Goal: Task Accomplishment & Management: Complete application form

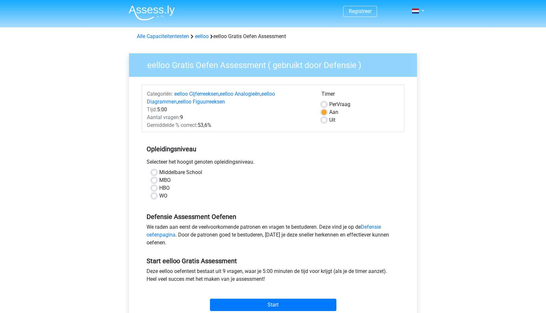
click at [159, 196] on label "WO" at bounding box center [163, 196] width 8 height 8
click at [154, 196] on input "WO" at bounding box center [154, 195] width 5 height 7
radio input "true"
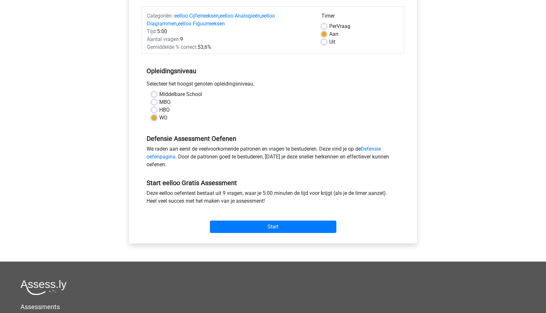
scroll to position [79, 0]
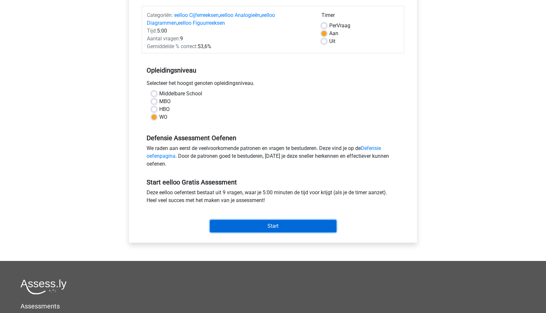
click at [258, 221] on input "Start" at bounding box center [273, 226] width 126 height 12
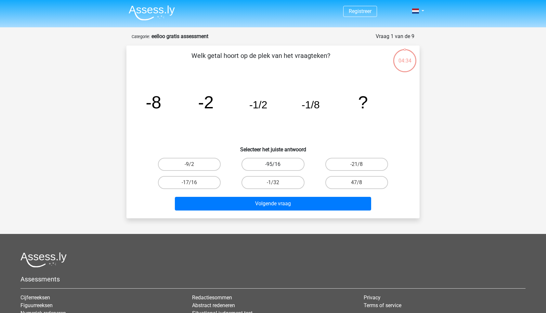
click at [282, 164] on label "-95/16" at bounding box center [273, 164] width 63 height 13
click at [277, 164] on input "-95/16" at bounding box center [275, 166] width 4 height 4
radio input "true"
click at [271, 186] on label "-1/32" at bounding box center [273, 182] width 63 height 13
click at [273, 186] on input "-1/32" at bounding box center [275, 184] width 4 height 4
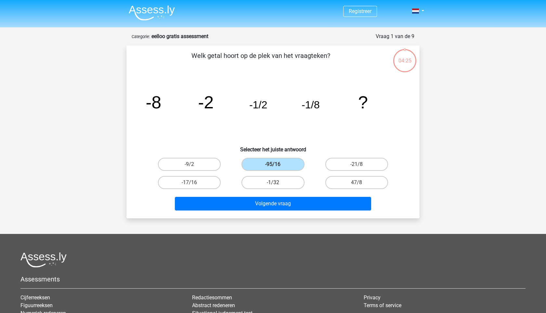
radio input "true"
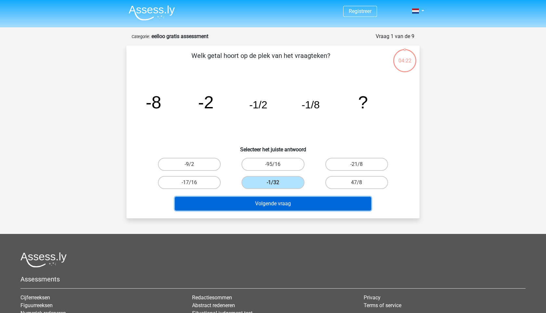
click at [284, 201] on button "Volgende vraag" at bounding box center [273, 204] width 197 height 14
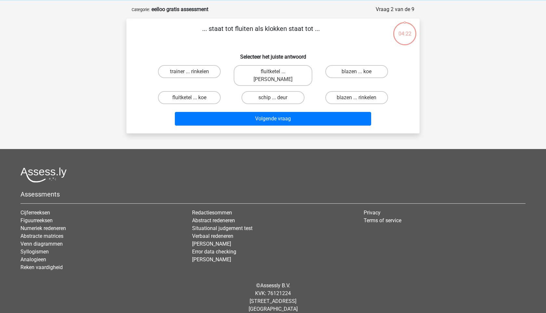
scroll to position [7, 0]
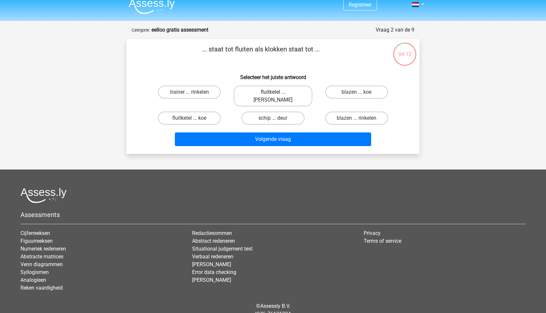
click at [257, 97] on label "fluitketel ... luiden" at bounding box center [273, 96] width 78 height 21
click at [273, 96] on input "fluitketel ... luiden" at bounding box center [275, 94] width 4 height 4
radio input "true"
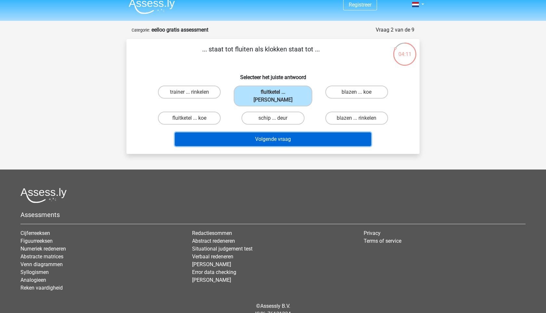
click at [264, 133] on button "Volgende vraag" at bounding box center [273, 139] width 197 height 14
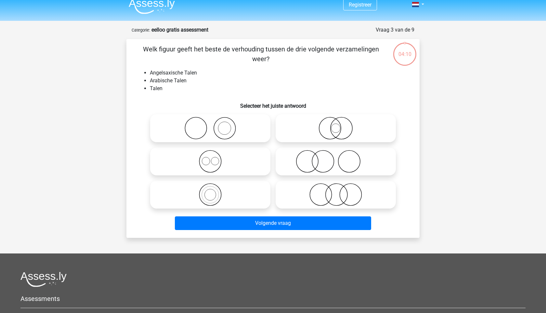
scroll to position [33, 0]
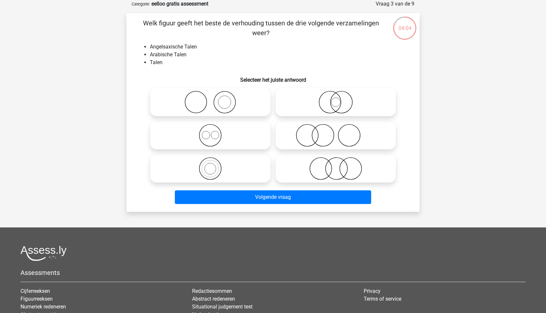
click at [213, 135] on icon at bounding box center [210, 135] width 115 height 23
click at [213, 132] on input "radio" at bounding box center [212, 130] width 4 height 4
radio input "true"
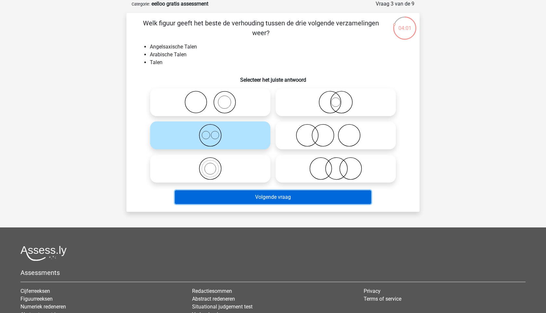
click at [264, 200] on button "Volgende vraag" at bounding box center [273, 197] width 197 height 14
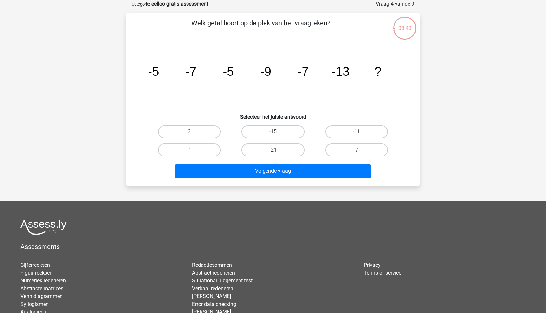
click at [346, 132] on label "-11" at bounding box center [356, 131] width 63 height 13
click at [357, 132] on input "-11" at bounding box center [359, 134] width 4 height 4
radio input "true"
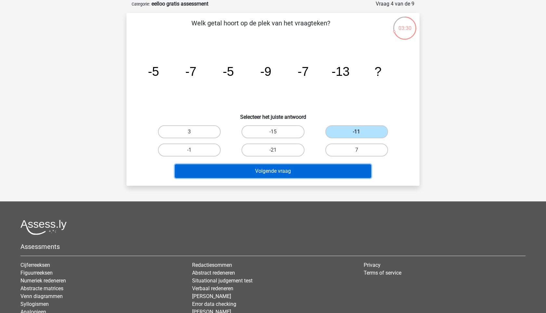
click at [283, 177] on button "Volgende vraag" at bounding box center [273, 171] width 197 height 14
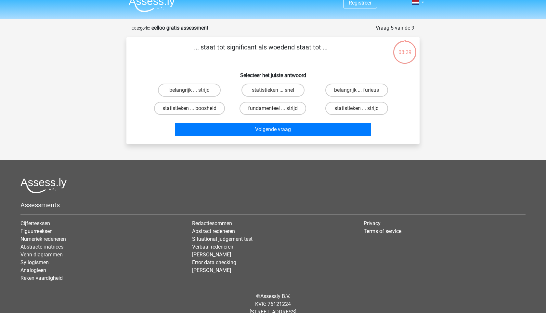
scroll to position [4, 0]
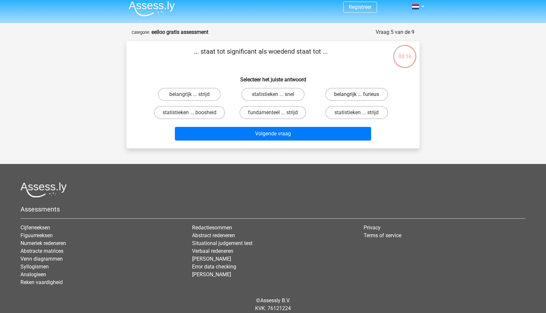
click at [350, 91] on label "belangrijk ... furieus" at bounding box center [356, 94] width 63 height 13
click at [357, 94] on input "belangrijk ... furieus" at bounding box center [359, 96] width 4 height 4
radio input "true"
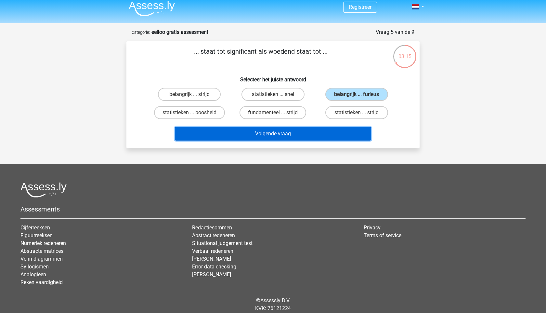
click at [331, 131] on button "Volgende vraag" at bounding box center [273, 134] width 197 height 14
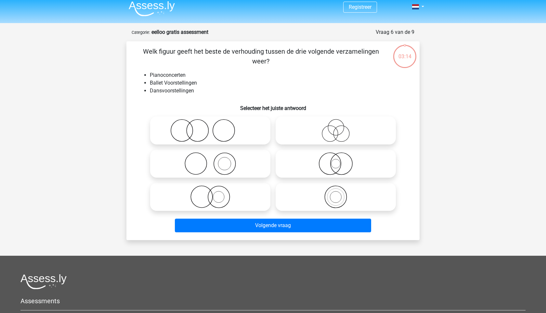
scroll to position [33, 0]
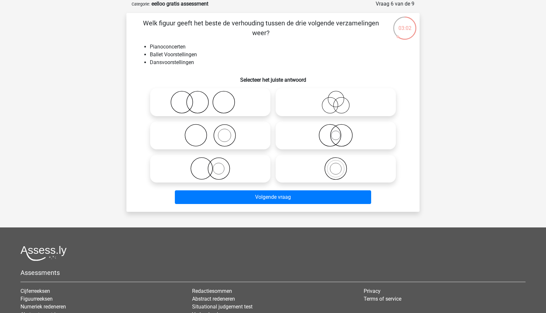
click at [210, 165] on icon at bounding box center [210, 168] width 115 height 23
click at [210, 165] on input "radio" at bounding box center [212, 163] width 4 height 4
radio input "true"
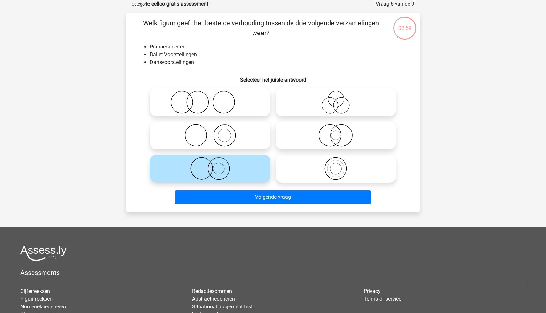
click at [220, 136] on icon at bounding box center [210, 135] width 115 height 23
click at [215, 132] on input "radio" at bounding box center [212, 130] width 4 height 4
radio input "true"
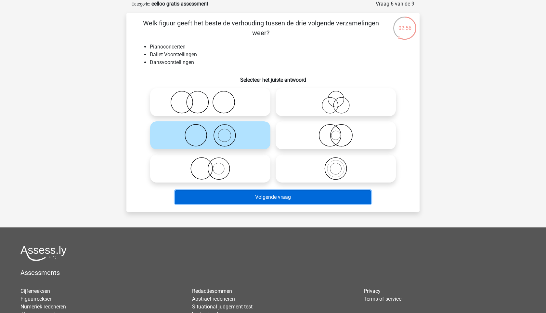
click at [271, 197] on button "Volgende vraag" at bounding box center [273, 197] width 197 height 14
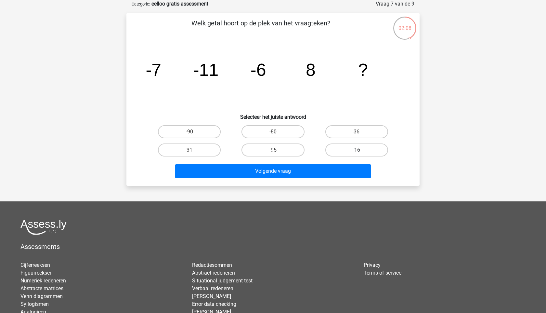
click at [354, 148] on label "-16" at bounding box center [356, 149] width 63 height 13
click at [357, 150] on input "-16" at bounding box center [359, 152] width 4 height 4
radio input "true"
click at [352, 132] on label "36" at bounding box center [356, 131] width 63 height 13
click at [357, 132] on input "36" at bounding box center [359, 134] width 4 height 4
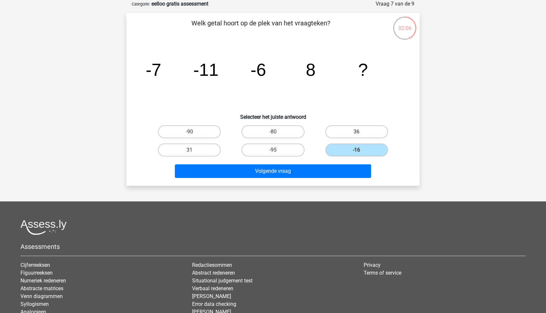
radio input "true"
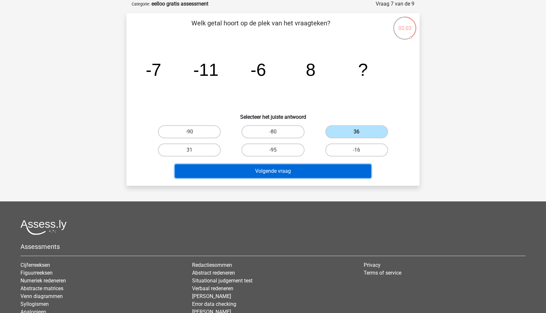
click at [235, 171] on button "Volgende vraag" at bounding box center [273, 171] width 197 height 14
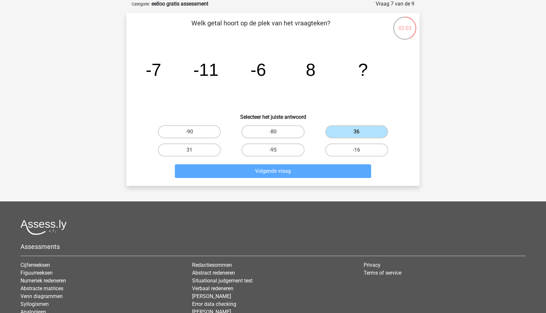
scroll to position [27, 0]
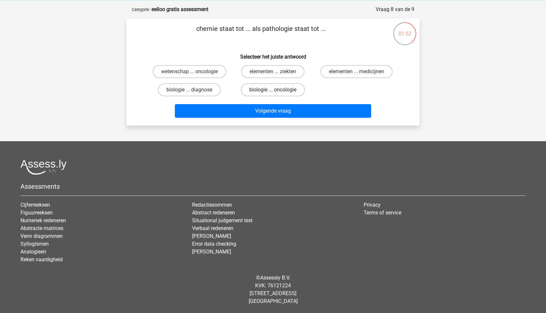
click at [252, 90] on label "biologie ... oncologie" at bounding box center [273, 89] width 64 height 13
click at [273, 90] on input "biologie ... oncologie" at bounding box center [275, 92] width 4 height 4
radio input "true"
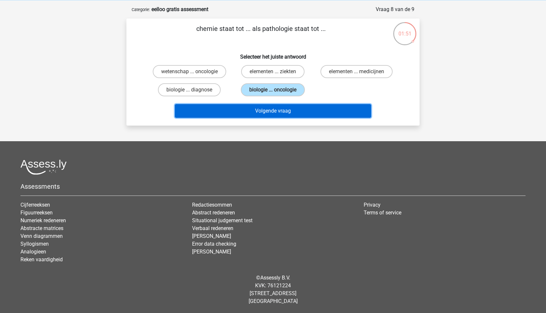
click at [261, 108] on button "Volgende vraag" at bounding box center [273, 111] width 197 height 14
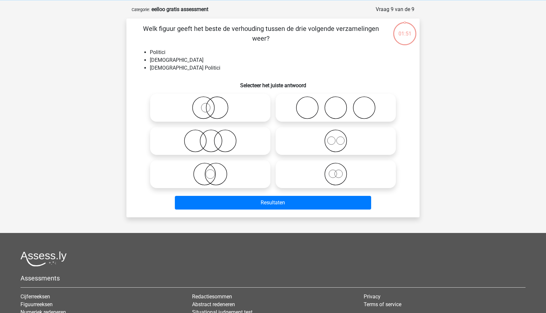
scroll to position [33, 0]
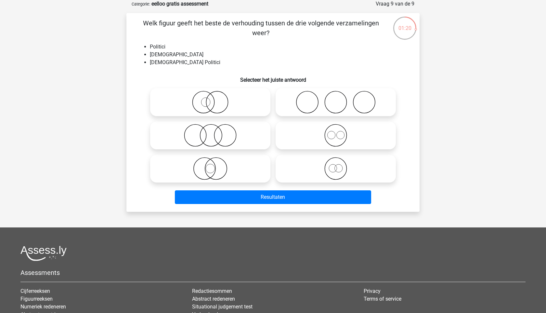
click at [194, 138] on icon at bounding box center [210, 135] width 115 height 23
click at [210, 132] on input "radio" at bounding box center [212, 130] width 4 height 4
radio input "true"
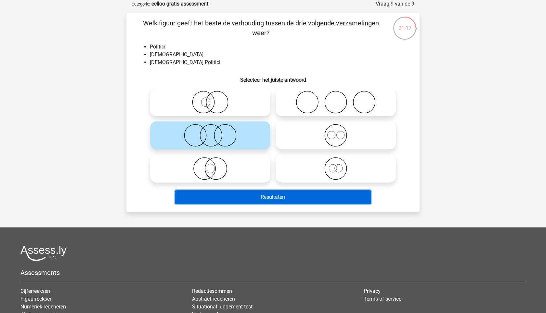
click at [279, 194] on button "Resultaten" at bounding box center [273, 197] width 197 height 14
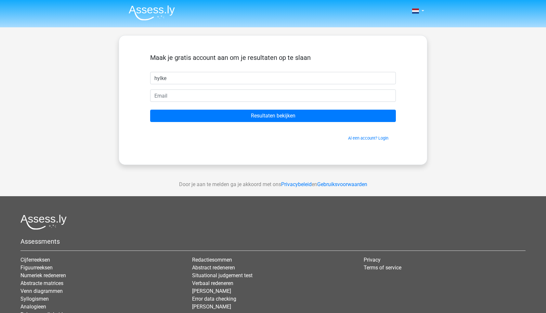
type input "hylke"
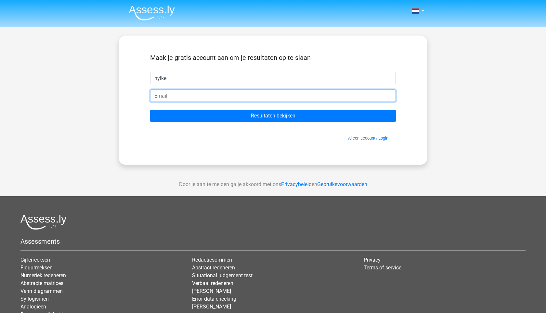
click at [274, 93] on input "email" at bounding box center [273, 95] width 246 height 12
type input "[EMAIL_ADDRESS][DOMAIN_NAME]"
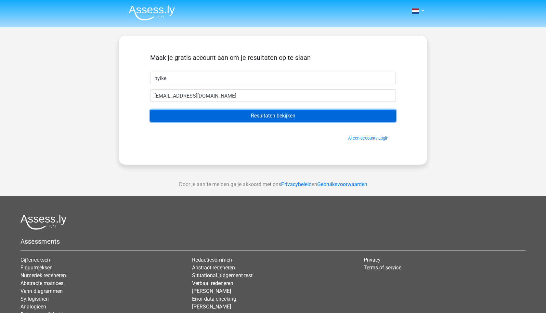
click at [258, 114] on input "Resultaten bekijken" at bounding box center [273, 116] width 246 height 12
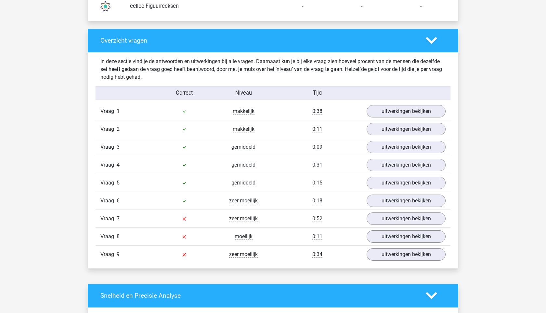
scroll to position [641, 0]
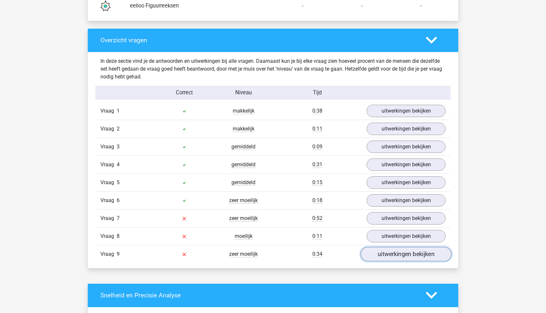
click at [388, 248] on link "uitwerkingen bekijken" at bounding box center [406, 254] width 91 height 14
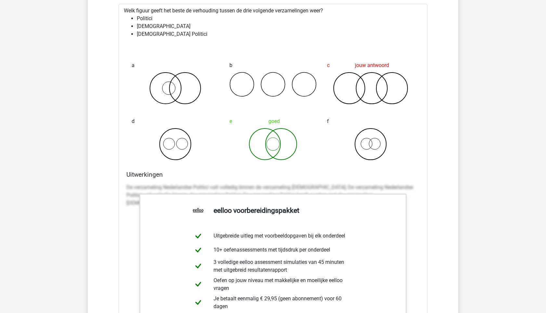
scroll to position [837, 0]
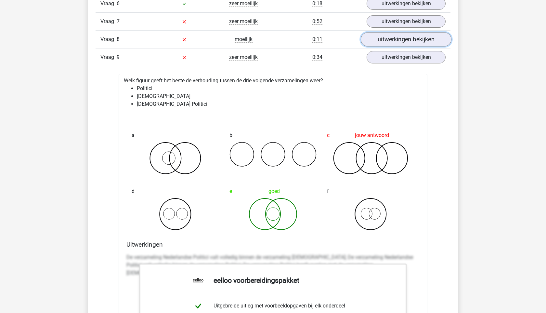
click at [392, 35] on link "uitwerkingen bekijken" at bounding box center [406, 39] width 91 height 14
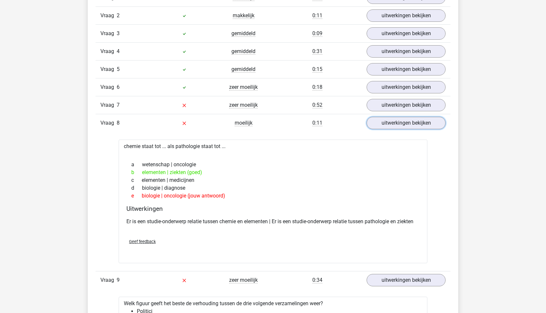
scroll to position [752, 0]
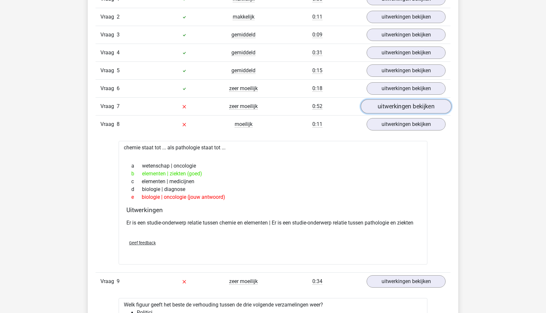
click at [380, 106] on link "uitwerkingen bekijken" at bounding box center [406, 106] width 91 height 14
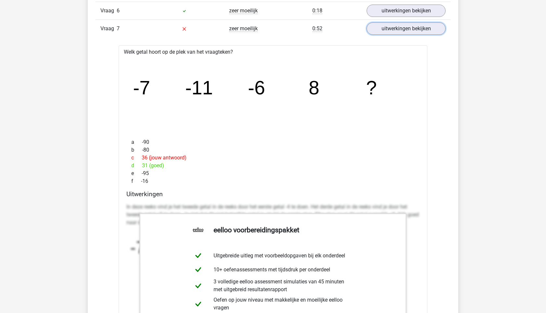
scroll to position [831, 0]
